Goal: Navigation & Orientation: Find specific page/section

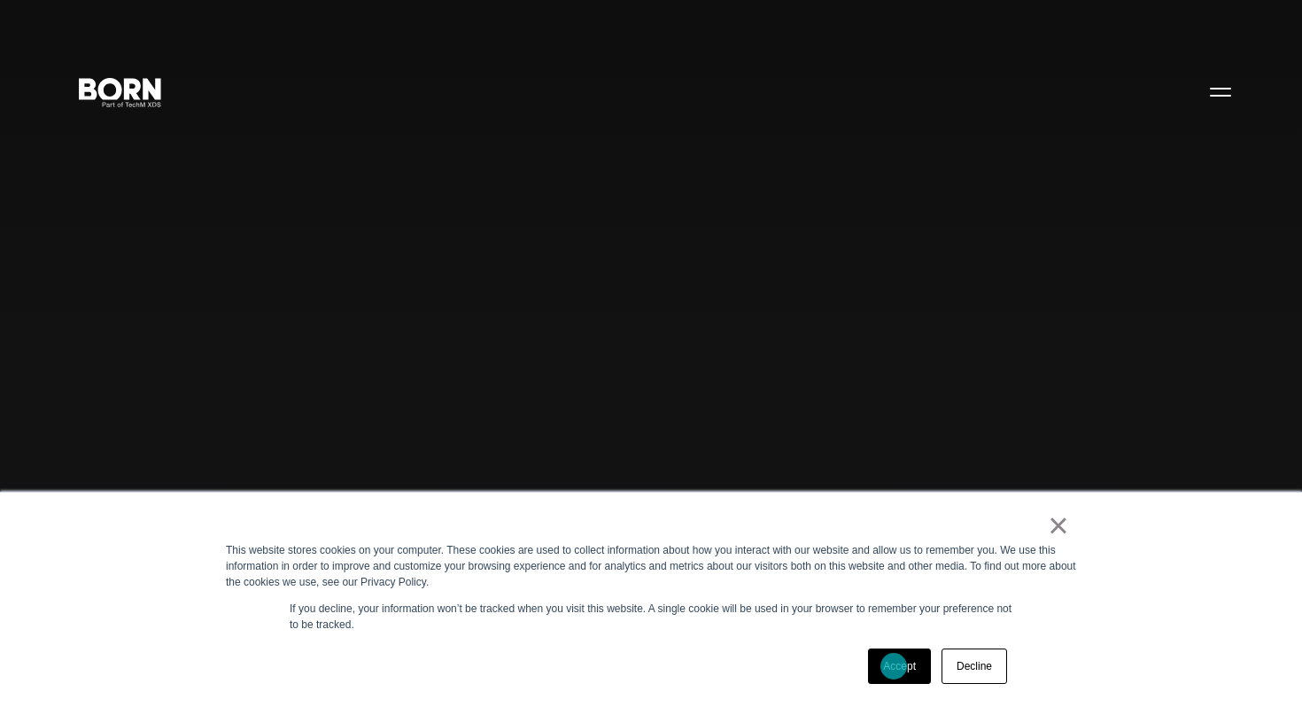
click at [894, 666] on link "Accept" at bounding box center [899, 665] width 63 height 35
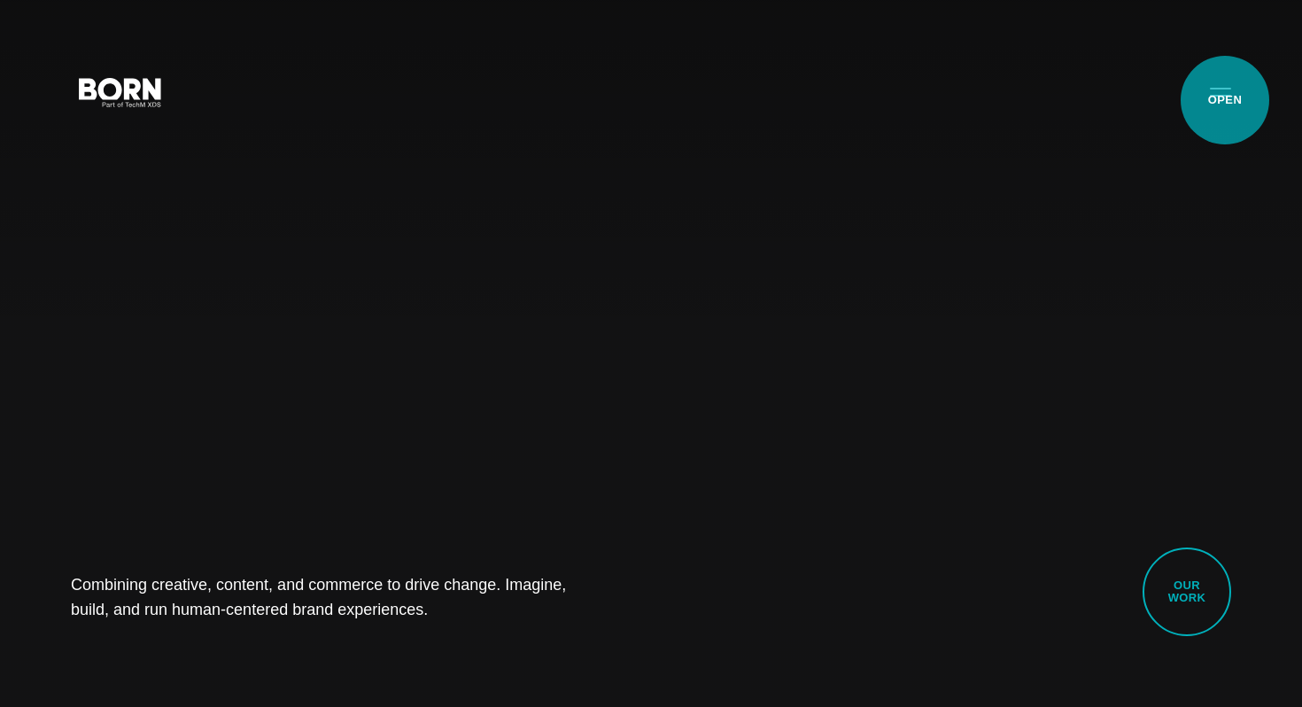
click at [1225, 100] on button "Primary Menu" at bounding box center [1220, 91] width 43 height 37
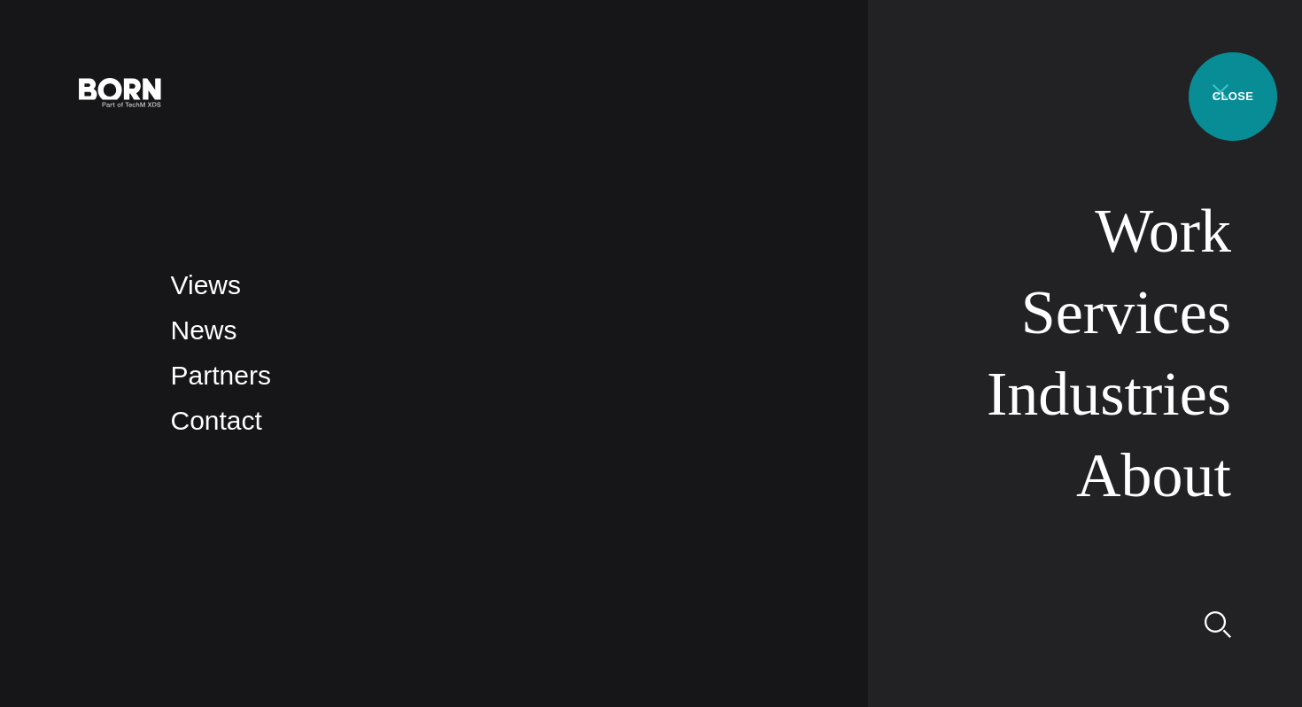
click at [1233, 97] on button "Primary Menu" at bounding box center [1220, 91] width 43 height 37
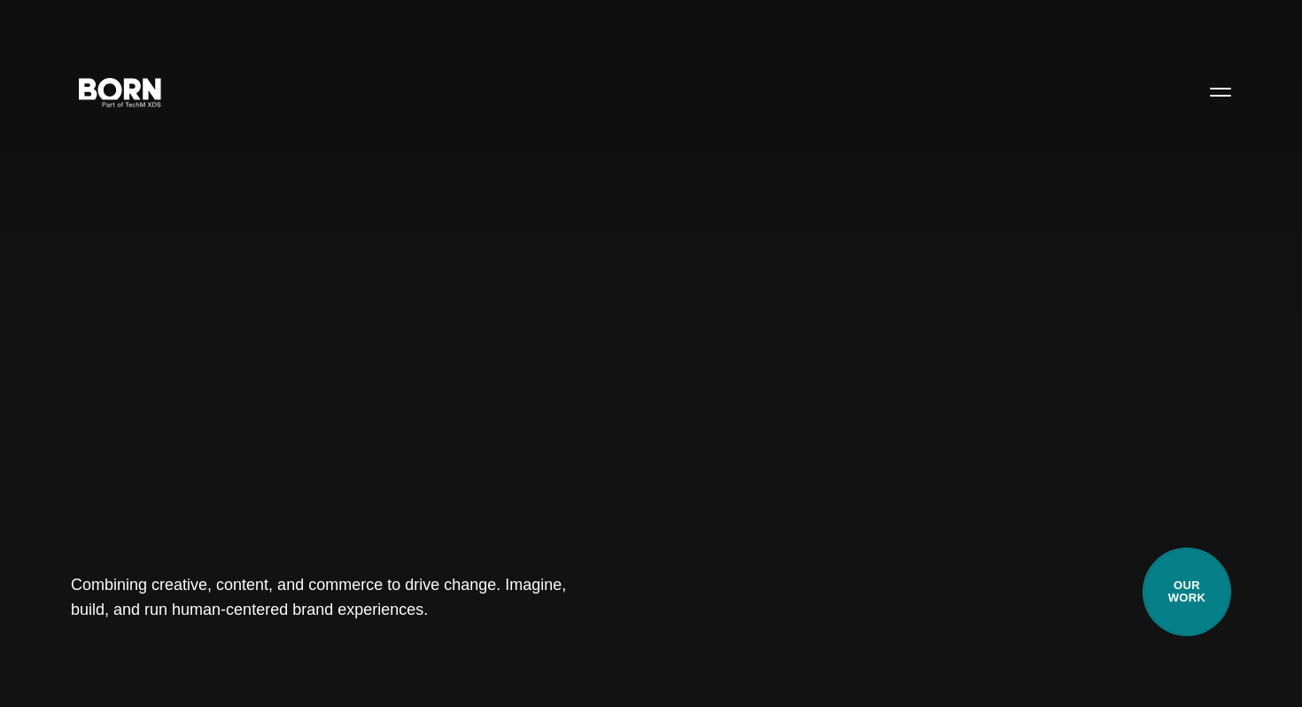
click at [1168, 603] on link "Our Work" at bounding box center [1187, 591] width 89 height 89
